Goal: Task Accomplishment & Management: Complete application form

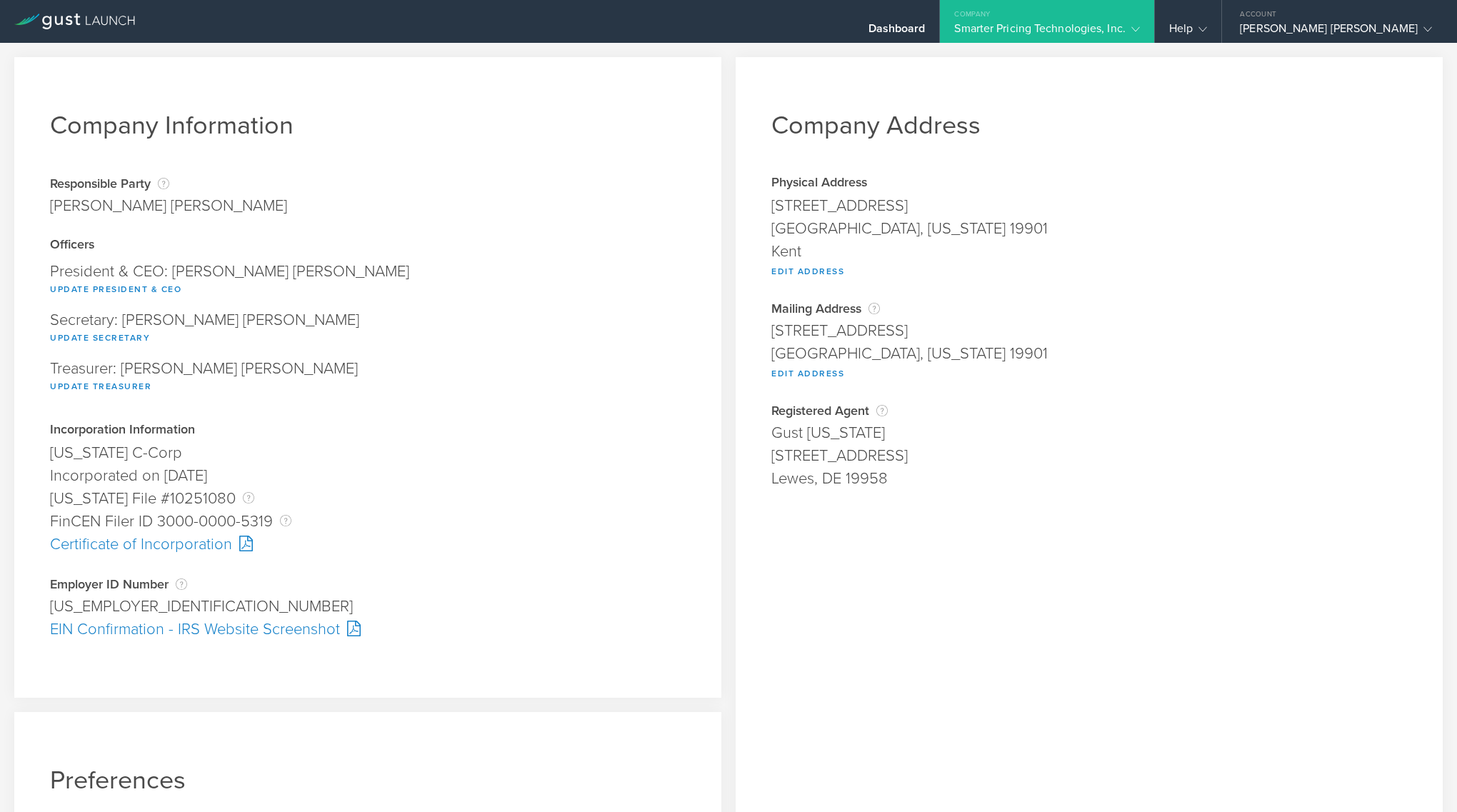
click at [1033, 519] on div "Company Address Physical Address [STREET_ADDRESS][US_STATE] Kent Edit Address A…" at bounding box center [1089, 542] width 707 height 969
click at [95, 18] on icon at bounding box center [97, 20] width 9 height 9
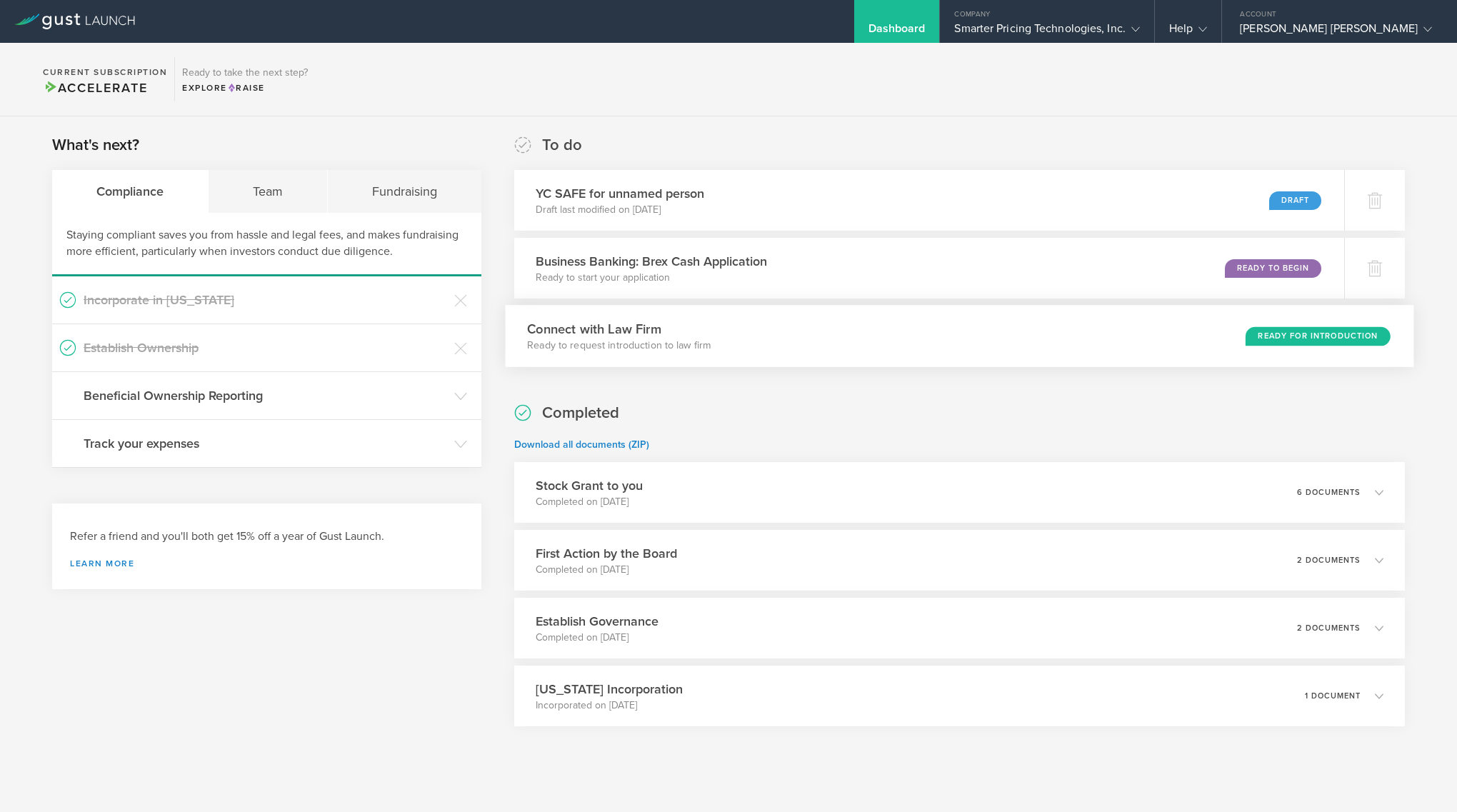
click at [1328, 335] on div "Ready for Introduction" at bounding box center [1318, 336] width 145 height 19
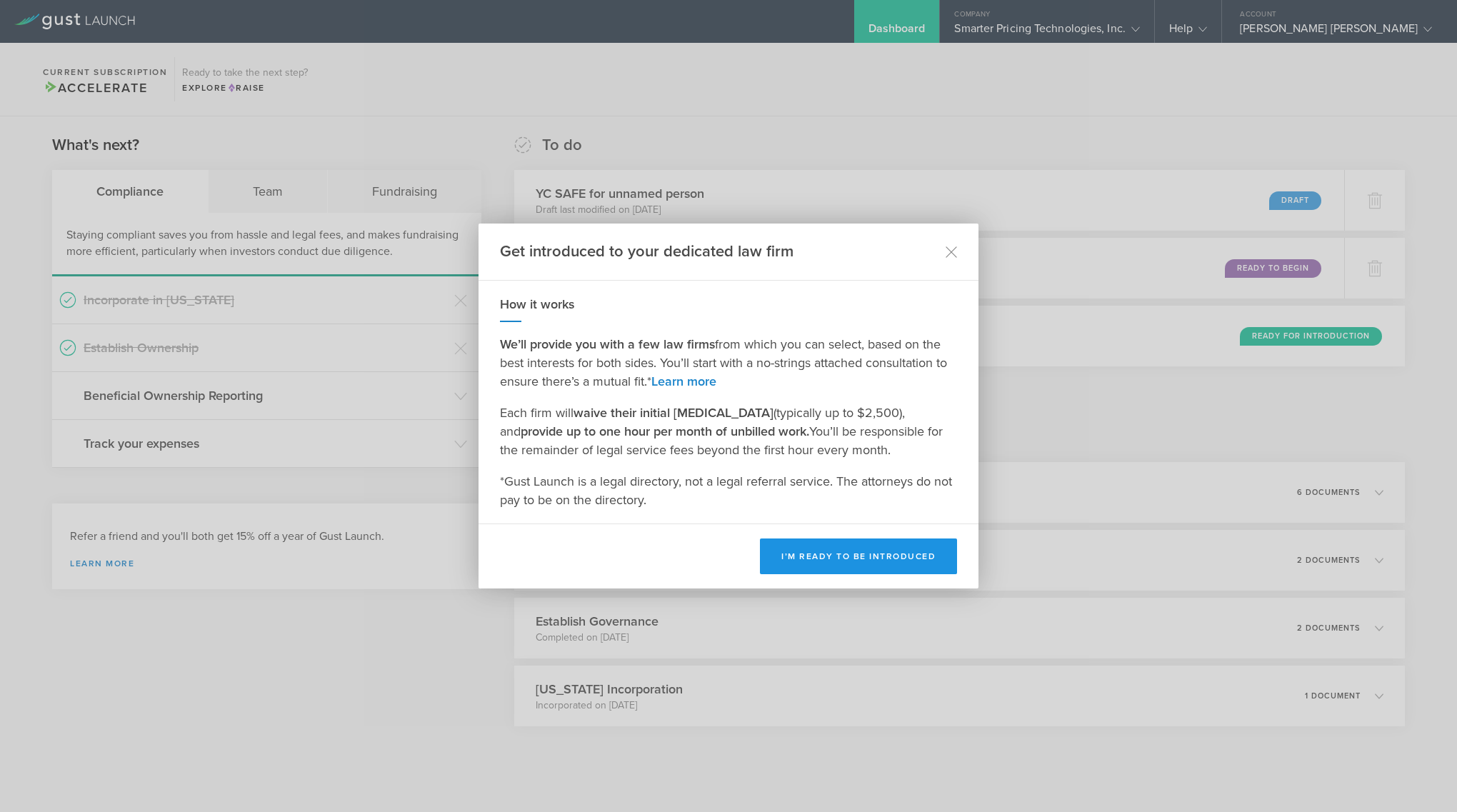
click at [869, 544] on button "I’m ready to be introduced" at bounding box center [858, 556] width 198 height 35
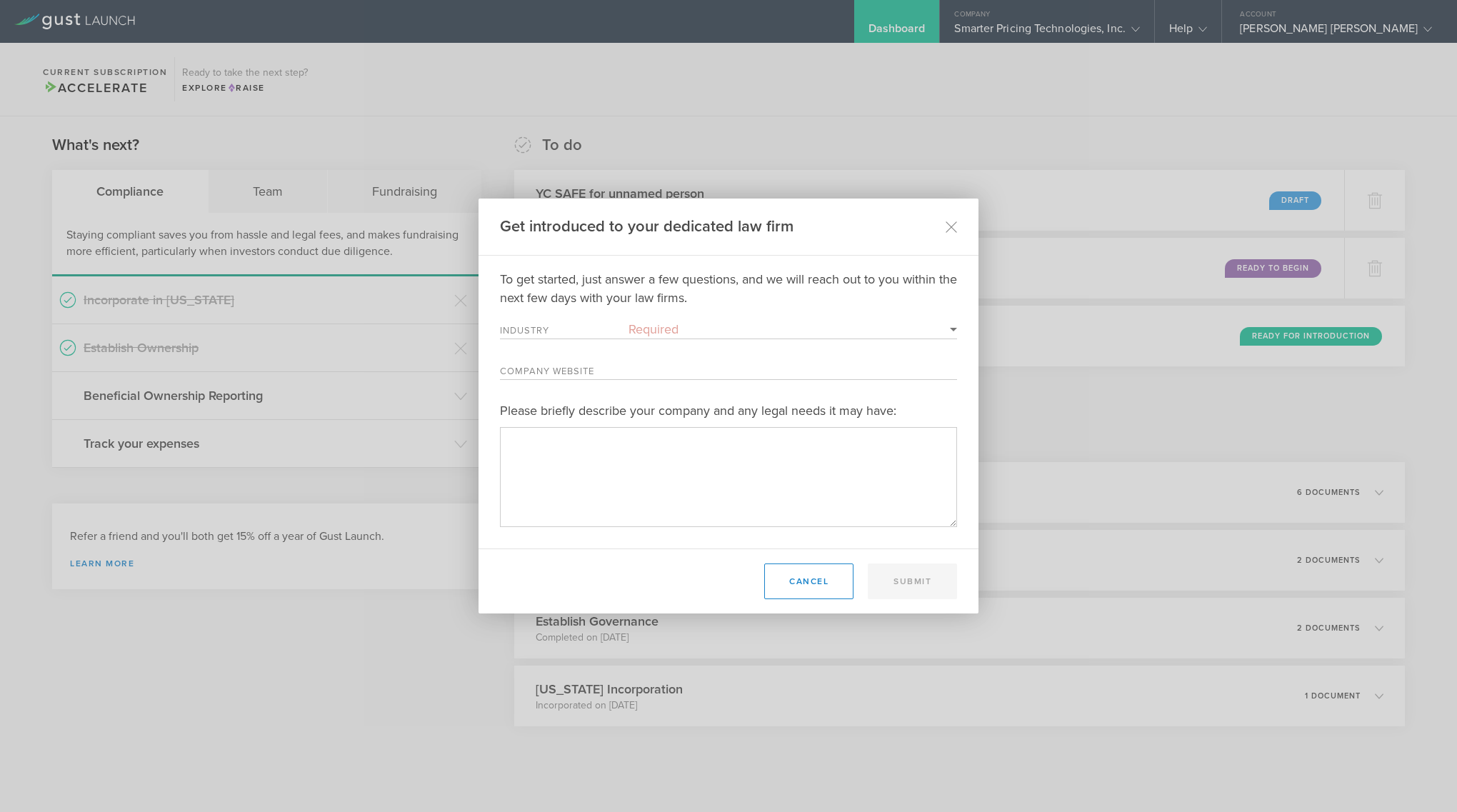
click at [709, 325] on select "Required 3D Printing Administrative Services Adtech Advanced Manufacturing Aero…" at bounding box center [793, 329] width 329 height 19
select select "software"
click at [624, 445] on textarea "Please briefly describe your company and any legal needs it may have:" at bounding box center [728, 476] width 457 height 99
type textarea "t"
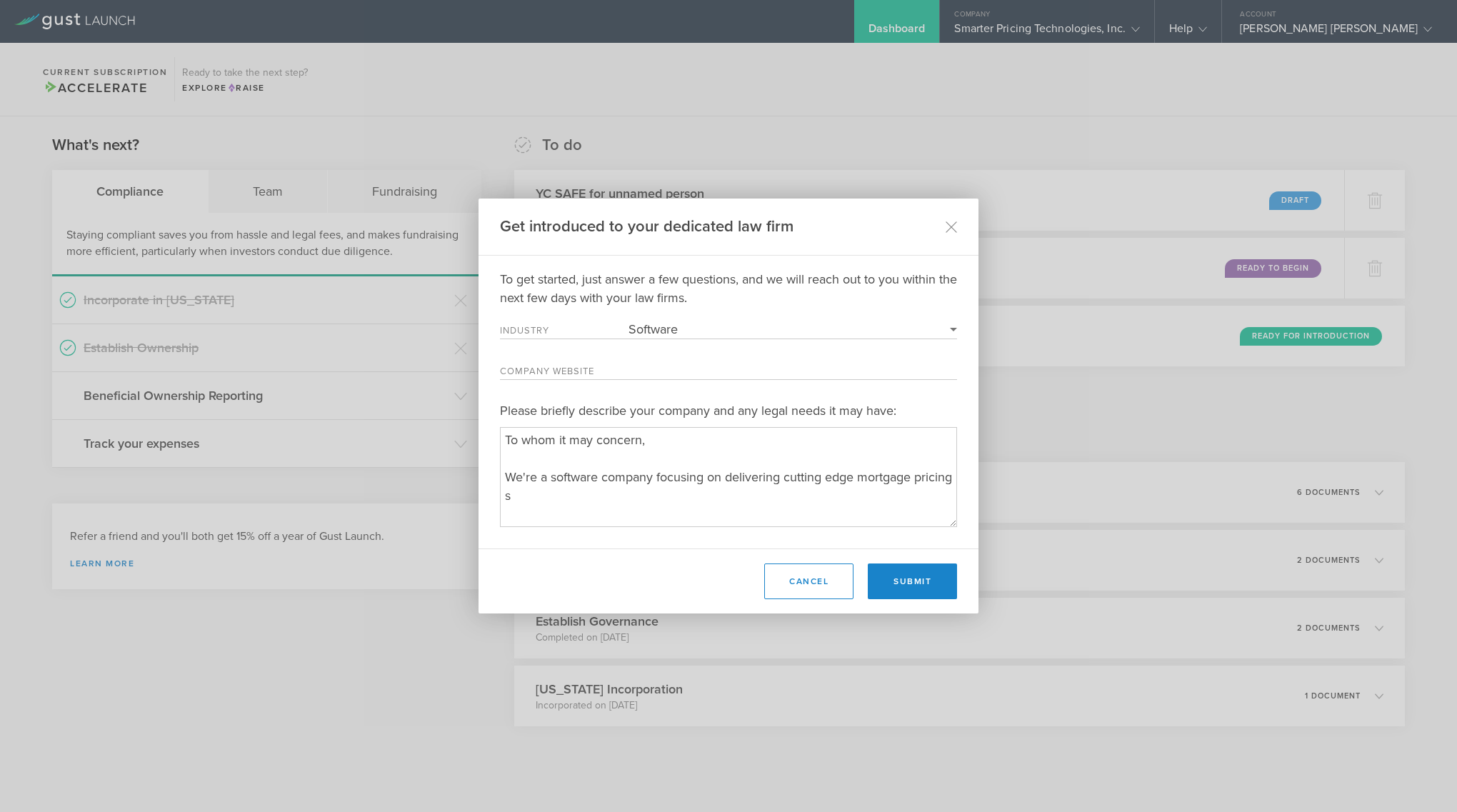
click at [786, 477] on textarea "Please briefly describe your company and any legal needs it may have:" at bounding box center [728, 476] width 457 height 99
drag, startPoint x: 838, startPoint y: 479, endPoint x: 932, endPoint y: 503, distance: 97.0
click at [931, 502] on textarea "Please briefly describe your company and any legal needs it may have:" at bounding box center [728, 476] width 457 height 99
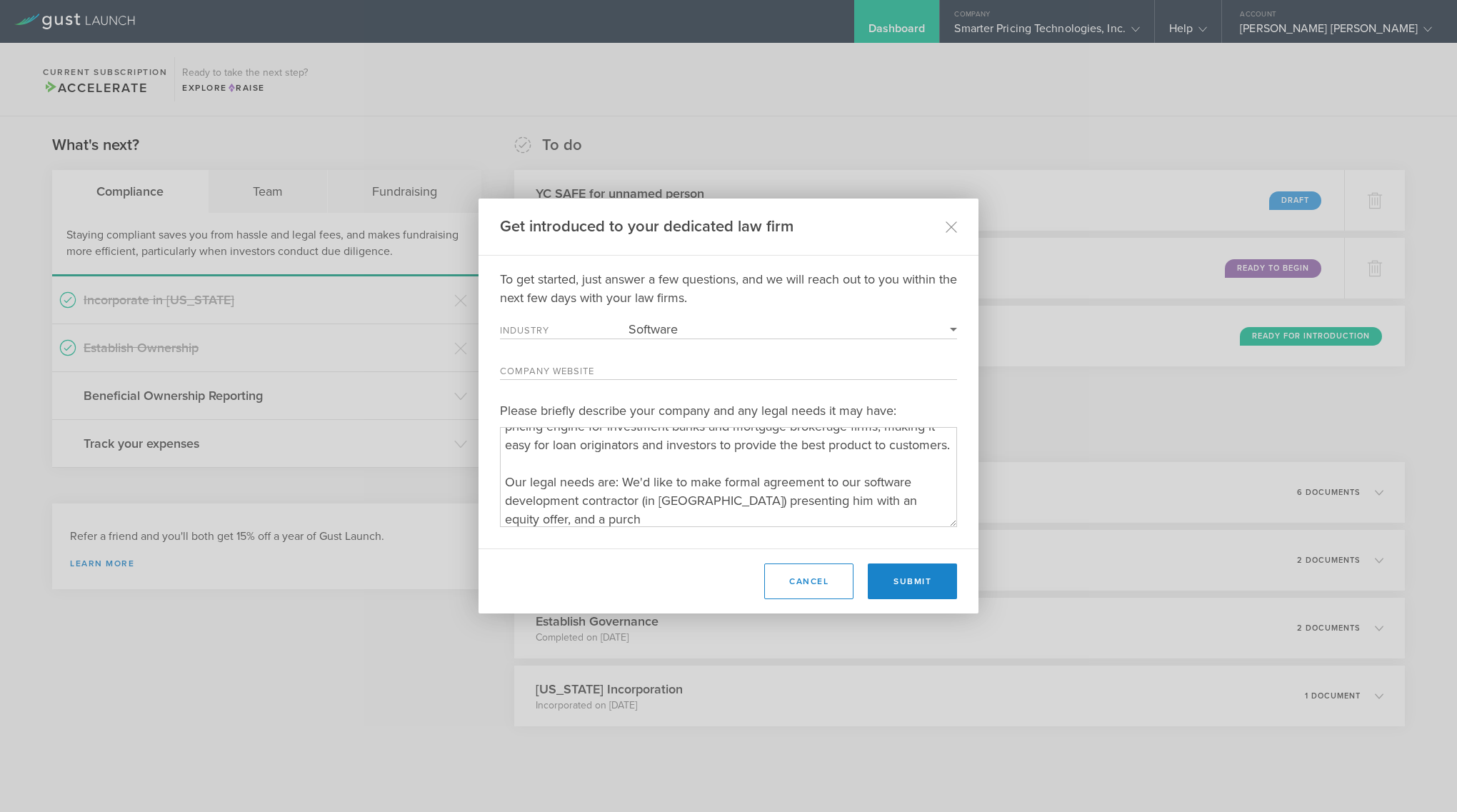
scroll to position [88, 0]
click at [892, 497] on textarea "Please briefly describe your company and any legal needs it may have:" at bounding box center [728, 476] width 457 height 99
click at [942, 500] on textarea "Please briefly describe your company and any legal needs it may have:" at bounding box center [728, 476] width 457 height 99
click at [732, 525] on textarea "Please briefly describe your company and any legal needs it may have:" at bounding box center [728, 476] width 457 height 99
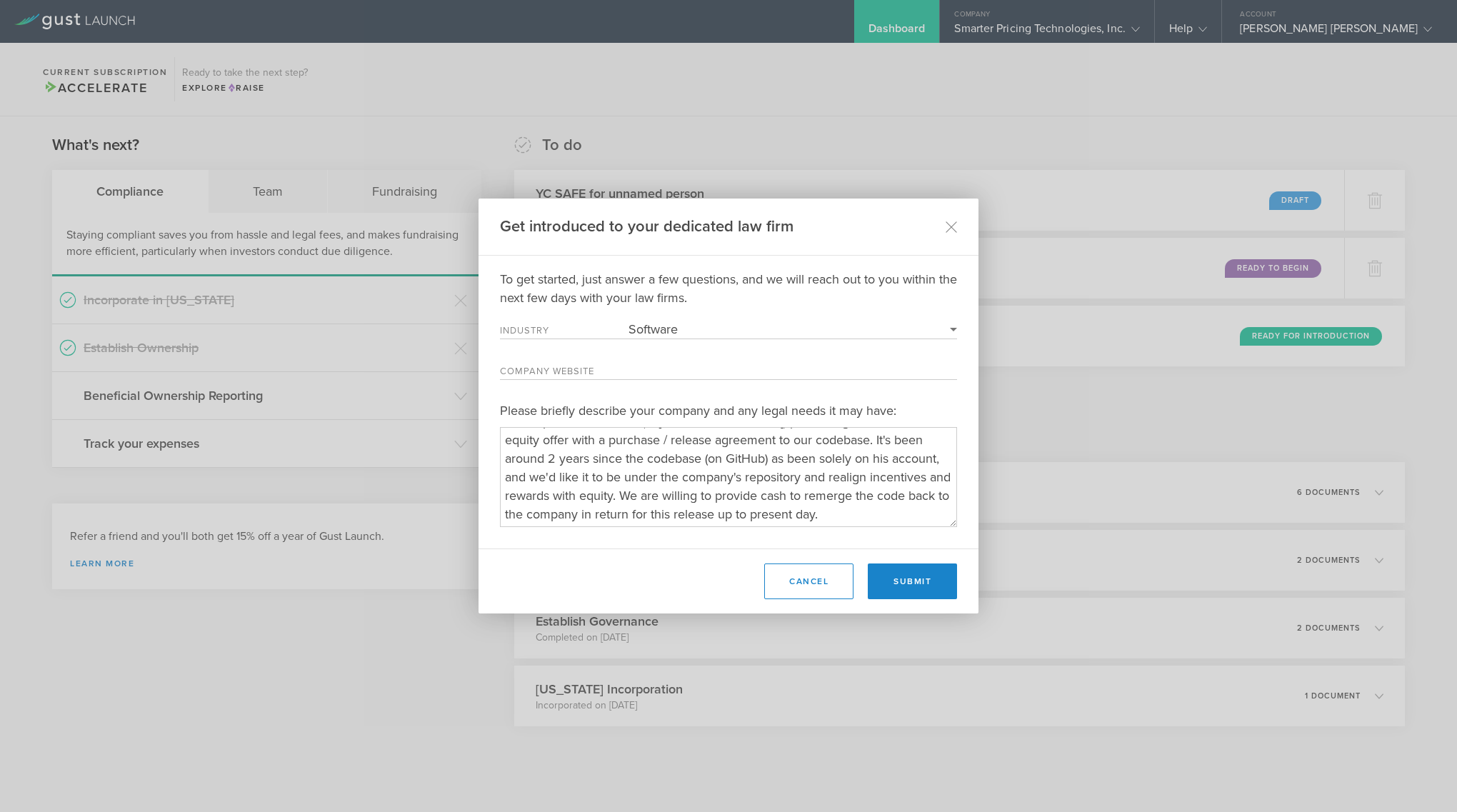
scroll to position [167, 0]
click at [773, 505] on textarea "Please briefly describe your company and any legal needs it may have:" at bounding box center [728, 476] width 457 height 99
type textarea "To whom it may concern, We're a software company focusing on delivering a cutti…"
click at [629, 240] on div "Get introduced to your dedicated law firm" at bounding box center [728, 227] width 500 height 58
click at [805, 496] on textarea "Please briefly describe your company and any legal needs it may have:" at bounding box center [728, 476] width 457 height 99
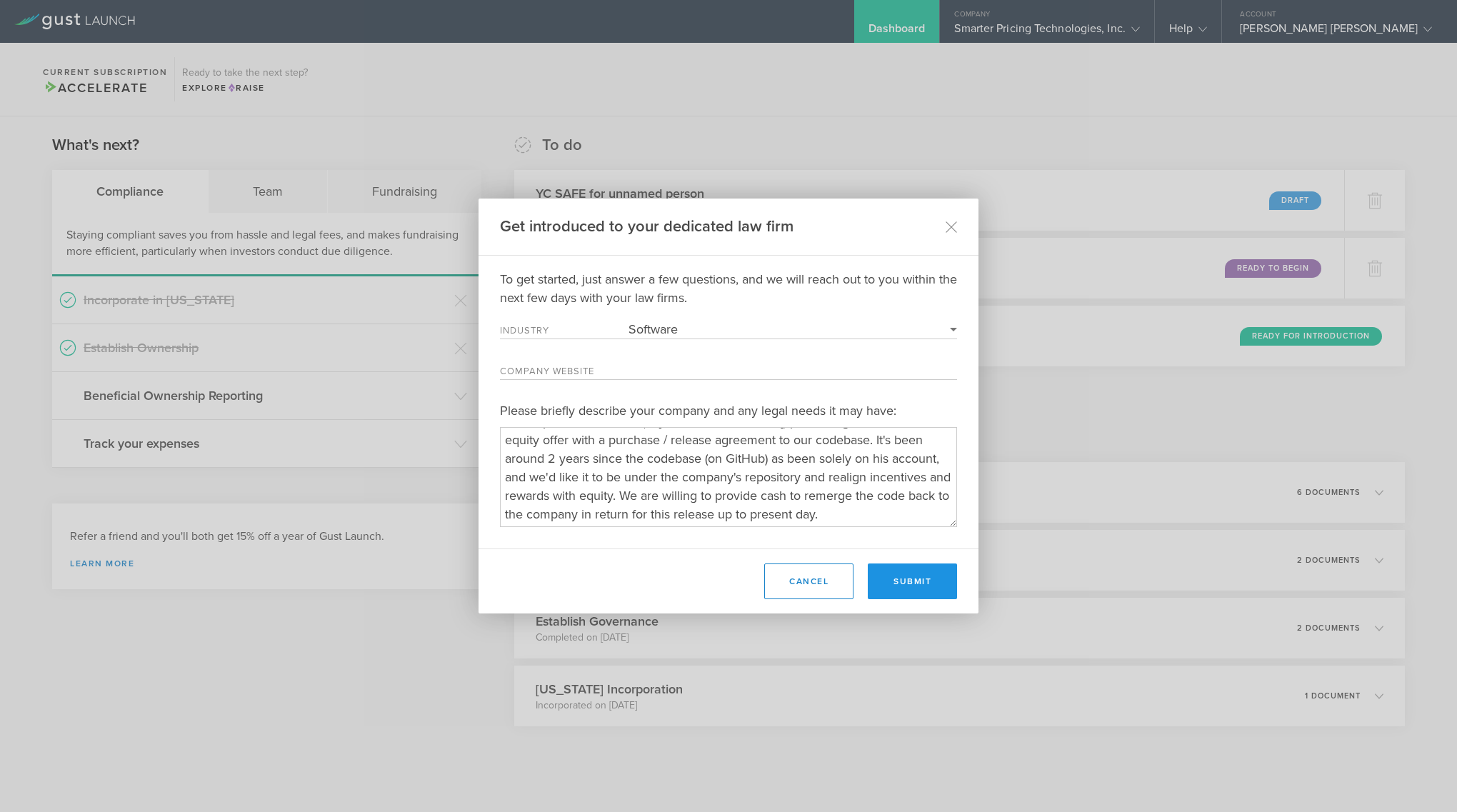
click at [897, 585] on button "Submit" at bounding box center [912, 581] width 89 height 35
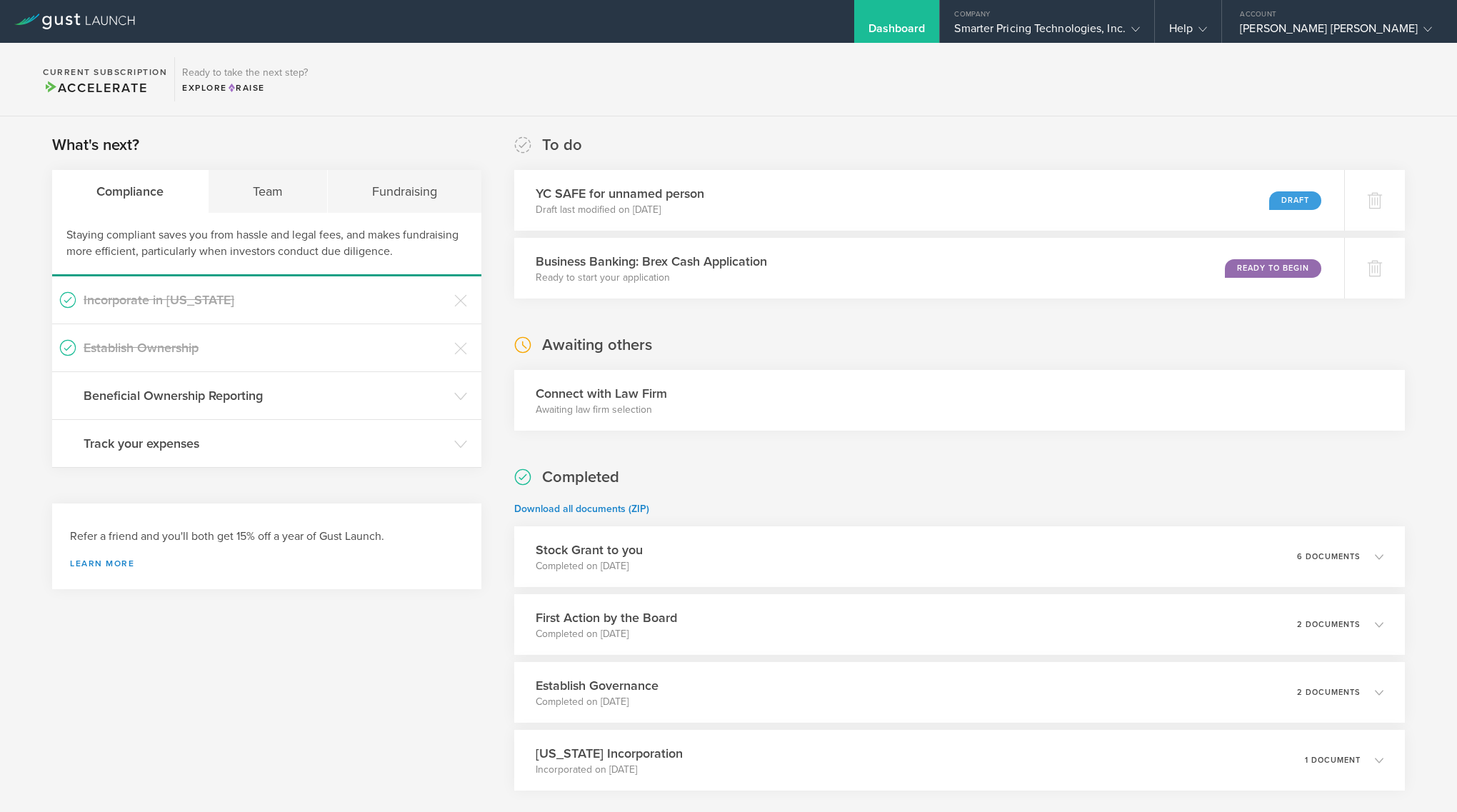
click at [1139, 133] on div "What's next? Compliance Team Fundraising Staying compliant saves you from hassl…" at bounding box center [728, 498] width 1457 height 763
